Goal: Information Seeking & Learning: Find specific fact

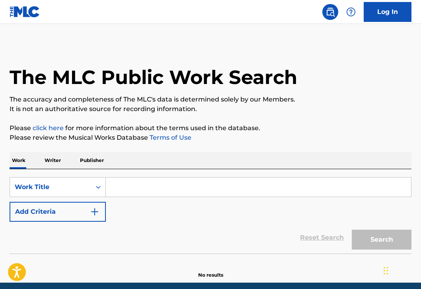
scroll to position [31, 0]
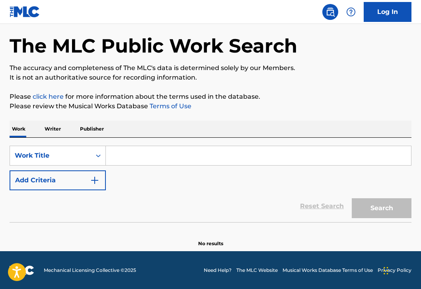
click at [153, 156] on input "Search Form" at bounding box center [258, 155] width 305 height 19
paste input "Sbriccoli"
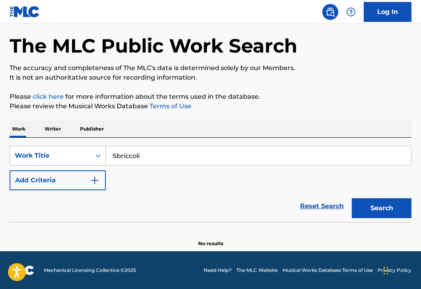
type input "Sbriccoli"
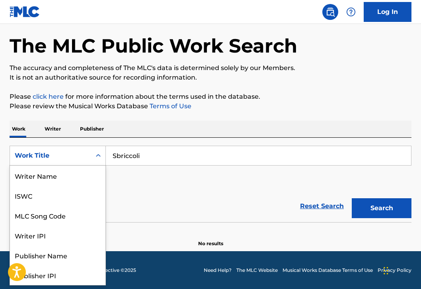
click at [88, 162] on div "Work Title" at bounding box center [50, 155] width 81 height 15
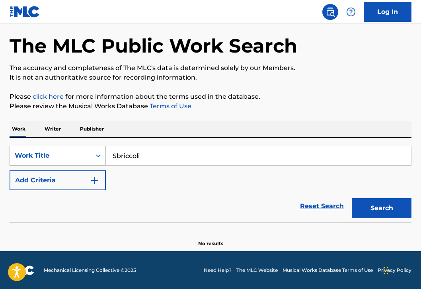
drag, startPoint x: 131, startPoint y: 156, endPoint x: 93, endPoint y: 154, distance: 38.6
click at [97, 155] on div "SearchWithCriteria231f7dc6-9b79-4087-a56b-1a4122d86d23 Work Title Sbriccoli" at bounding box center [211, 156] width 402 height 20
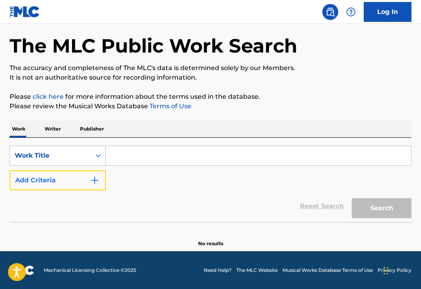
click at [79, 177] on button "Add Criteria" at bounding box center [58, 180] width 96 height 20
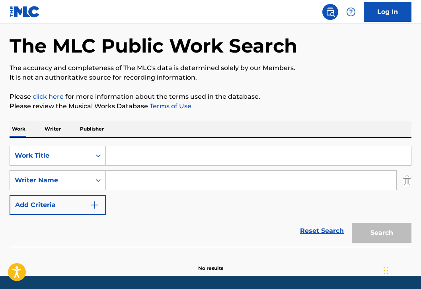
click at [117, 182] on input "Search Form" at bounding box center [251, 180] width 291 height 19
paste input "Sbriccoli"
type input "Sbriccoli"
click at [139, 158] on input "Search Form" at bounding box center [258, 155] width 305 height 19
paste input "L’ultima Occasione"
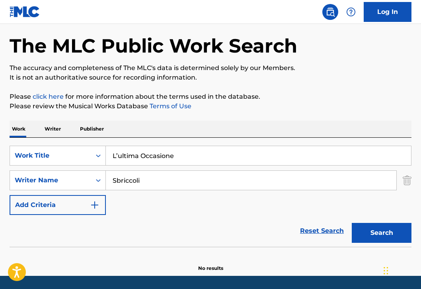
scroll to position [57, 0]
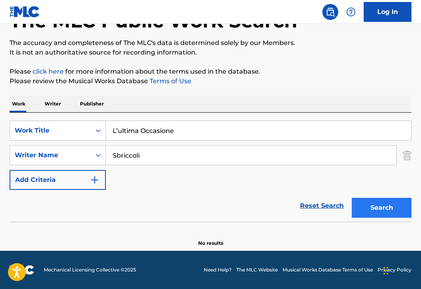
type input "L’ultima Occasione"
click at [372, 205] on button "Search" at bounding box center [382, 208] width 60 height 20
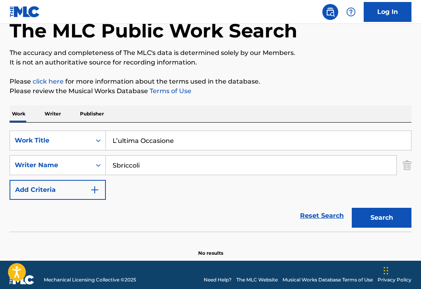
scroll to position [13, 0]
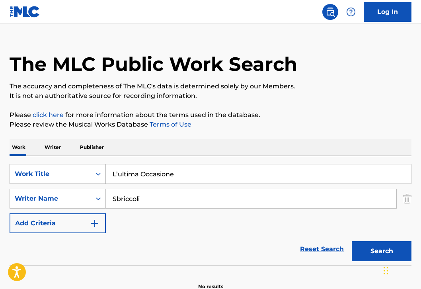
click at [62, 174] on div "Work Title" at bounding box center [58, 174] width 96 height 20
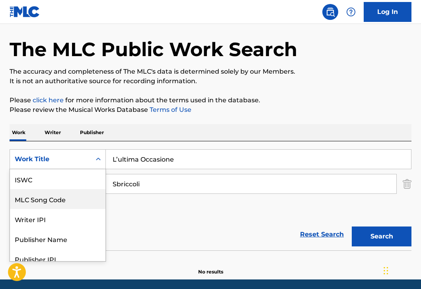
scroll to position [20, 0]
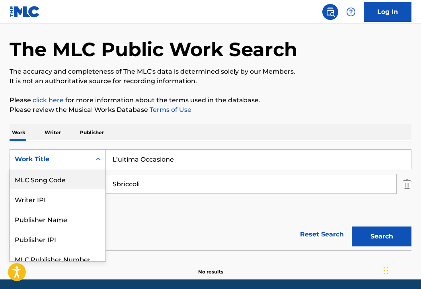
click at [86, 159] on div "Work Title" at bounding box center [51, 159] width 72 height 10
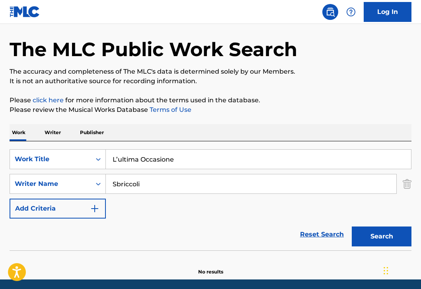
click at [84, 156] on div "Work Title" at bounding box center [51, 159] width 72 height 10
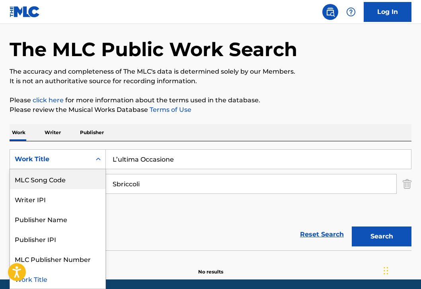
click at [179, 236] on div "Reset Search Search" at bounding box center [211, 235] width 402 height 32
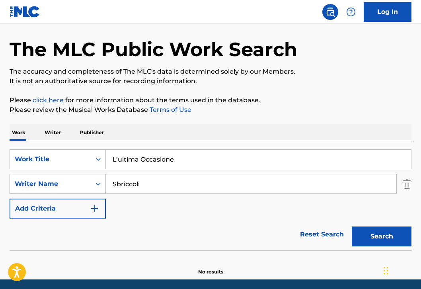
drag, startPoint x: 148, startPoint y: 183, endPoint x: 96, endPoint y: 182, distance: 51.8
click at [104, 183] on div "SearchWithCriteriac633a598-ee98-4d04-b3be-9daa2f9fc38d Writer Name Sbriccoli" at bounding box center [211, 184] width 402 height 20
paste input "[PERSON_NAME]"
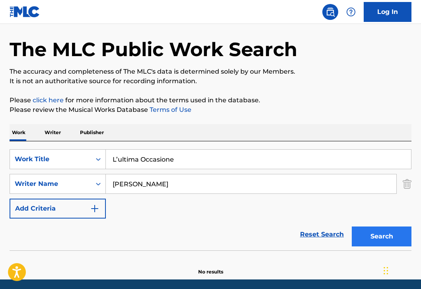
type input "[PERSON_NAME]"
click at [367, 236] on button "Search" at bounding box center [382, 236] width 60 height 20
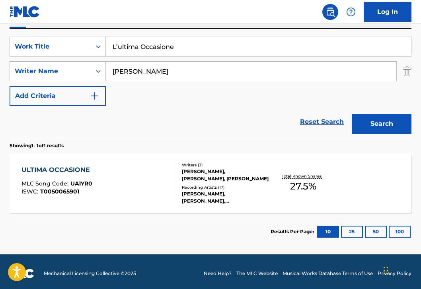
scroll to position [140, 0]
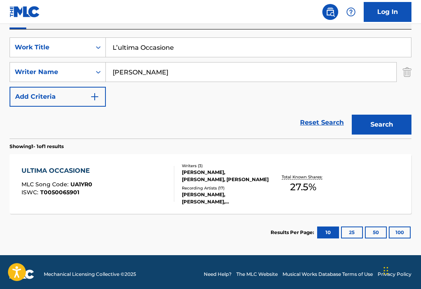
click at [72, 170] on div "ULTIMA OCCASIONE" at bounding box center [57, 171] width 72 height 10
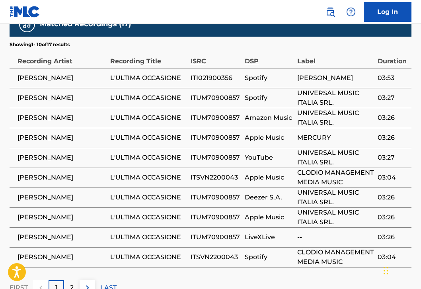
scroll to position [572, 0]
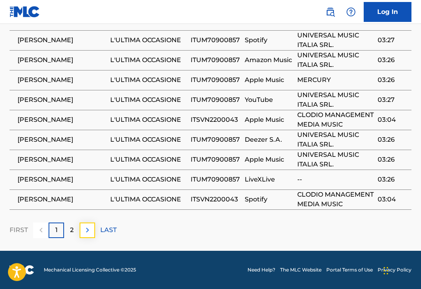
click at [88, 234] on img at bounding box center [88, 230] width 10 height 10
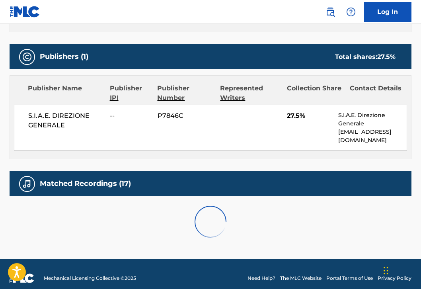
scroll to position [512, 0]
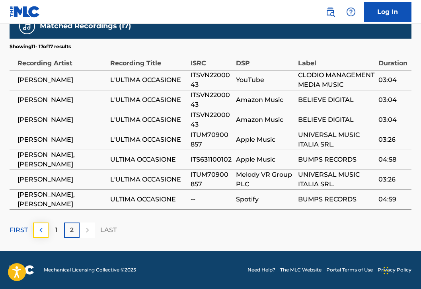
click at [40, 232] on img at bounding box center [41, 230] width 10 height 10
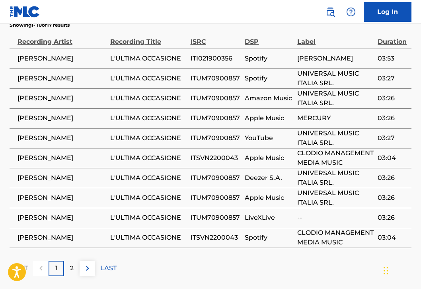
scroll to position [572, 0]
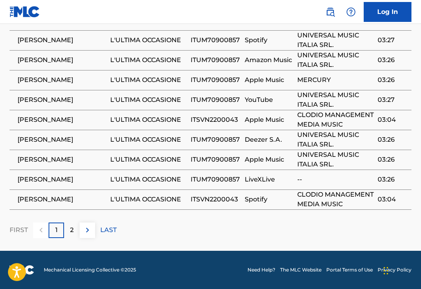
click at [96, 231] on div "FIRST 1 2 LAST" at bounding box center [211, 231] width 402 height 16
click at [86, 231] on img at bounding box center [88, 230] width 10 height 10
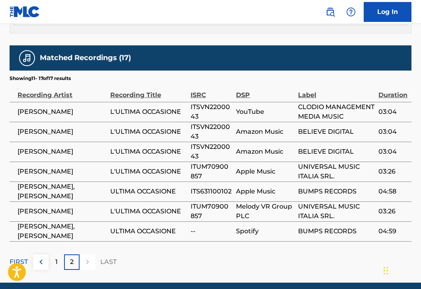
scroll to position [512, 0]
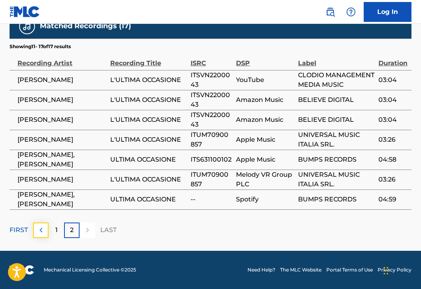
click at [41, 233] on img at bounding box center [41, 230] width 10 height 10
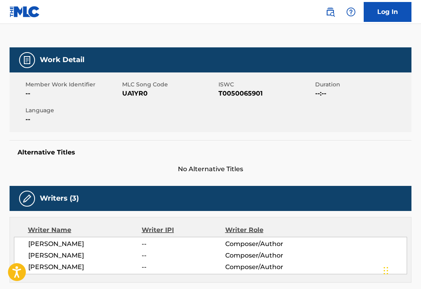
scroll to position [0, 0]
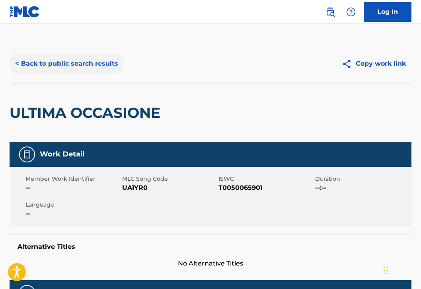
click at [40, 66] on button "< Back to public search results" at bounding box center [67, 64] width 114 height 20
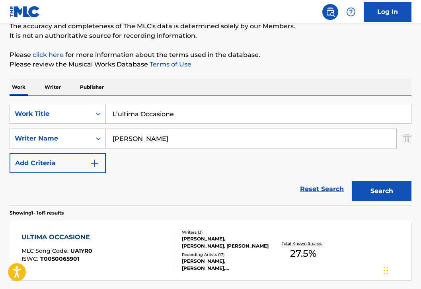
scroll to position [72, 0]
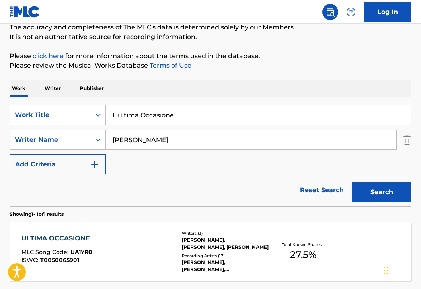
click at [118, 116] on input "L’ultima Occasione" at bounding box center [258, 114] width 305 height 19
type input "ultima Occasione"
drag, startPoint x: 146, startPoint y: 140, endPoint x: 74, endPoint y: 141, distance: 71.6
click at [81, 141] on div "SearchWithCriteriac633a598-ee98-4d04-b3be-9daa2f9fc38d Writer Name [PERSON_NAME]" at bounding box center [211, 140] width 402 height 20
